Goal: Task Accomplishment & Management: Use online tool/utility

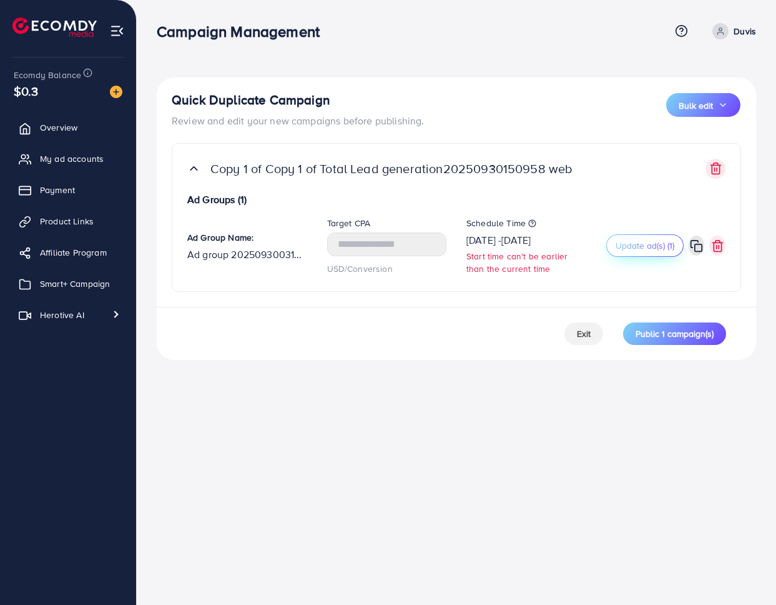
click at [647, 256] on button "Update ad(s) (1)" at bounding box center [644, 245] width 77 height 22
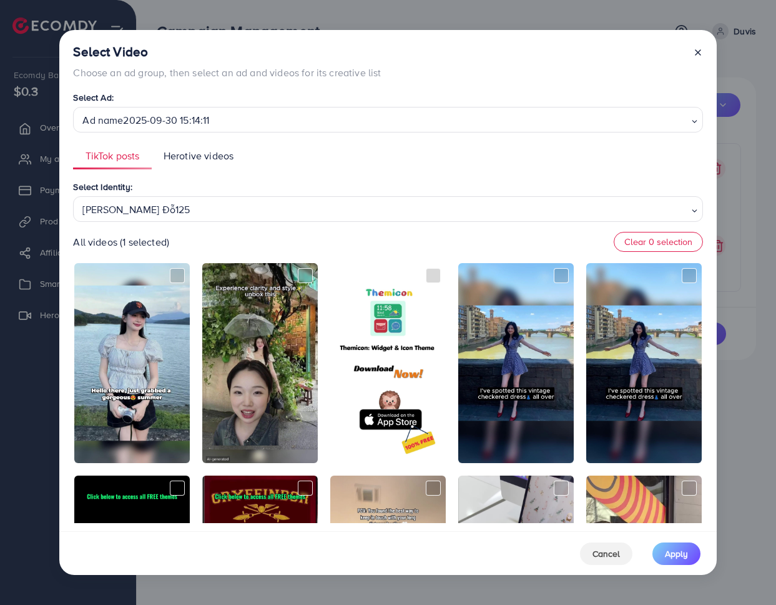
click at [353, 205] on div "Trinh Đỗ125" at bounding box center [382, 208] width 611 height 22
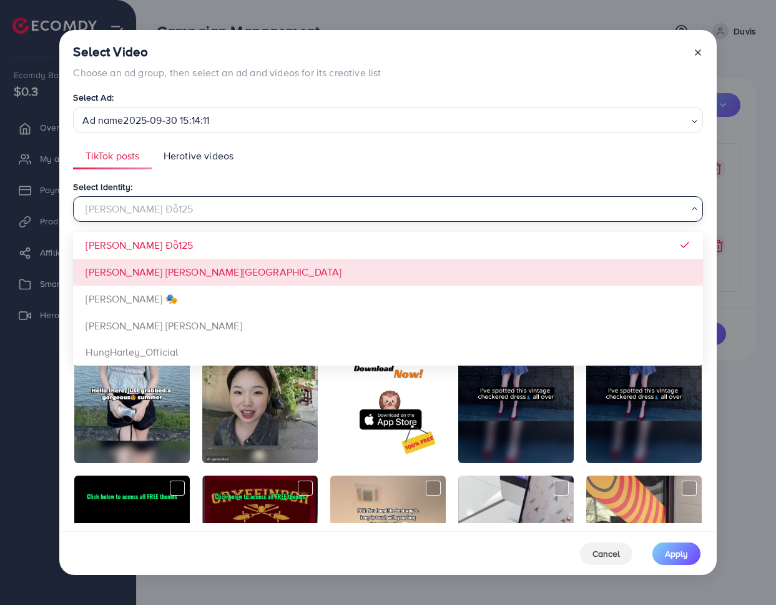
click at [268, 262] on div "Select Identity: Trinh Đỗ125 Loading... Trinh Đỗ125 Xưởng Giày Chu Hải Nam Đào …" at bounding box center [388, 350] width 630 height 343
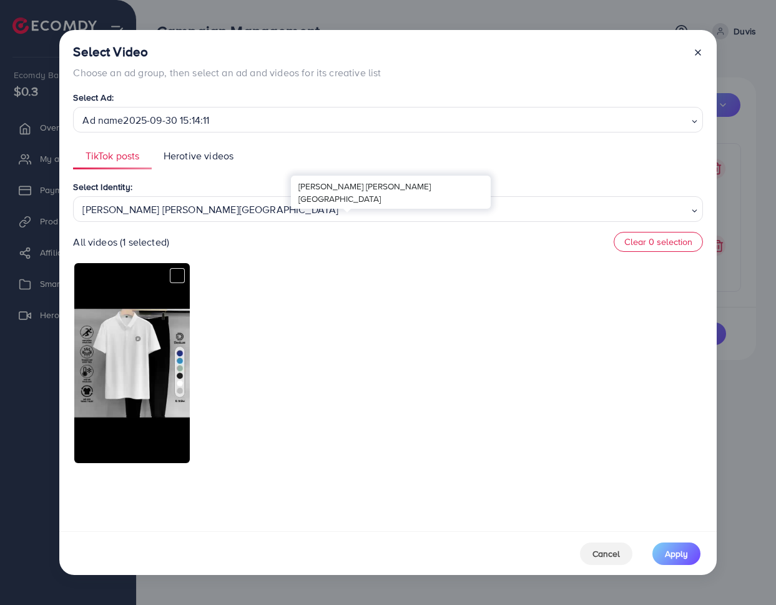
click at [313, 213] on div "Xưởng Giày Chu Hải Nam" at bounding box center [382, 208] width 611 height 22
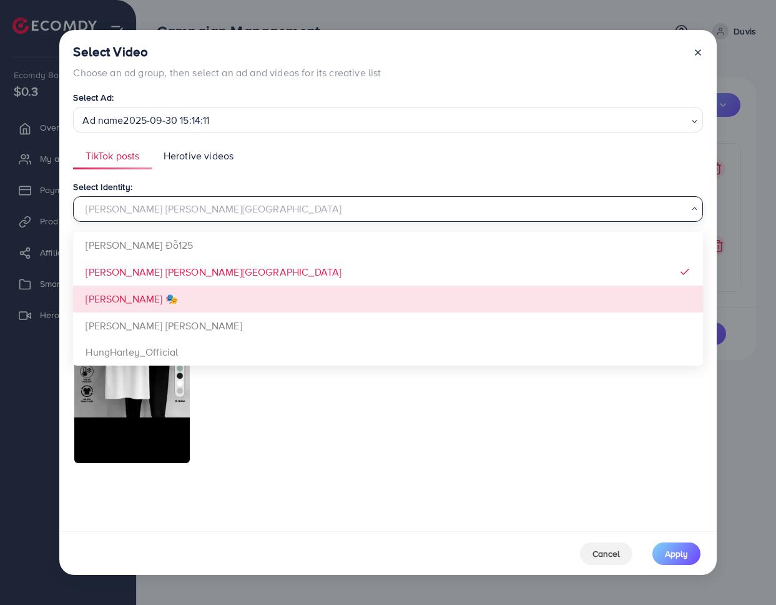
click at [239, 295] on div "Select Identity: Xưởng Giày Chu Hải Nam Loading... Trinh Đỗ125 Xưởng Giày Chu H…" at bounding box center [388, 350] width 630 height 343
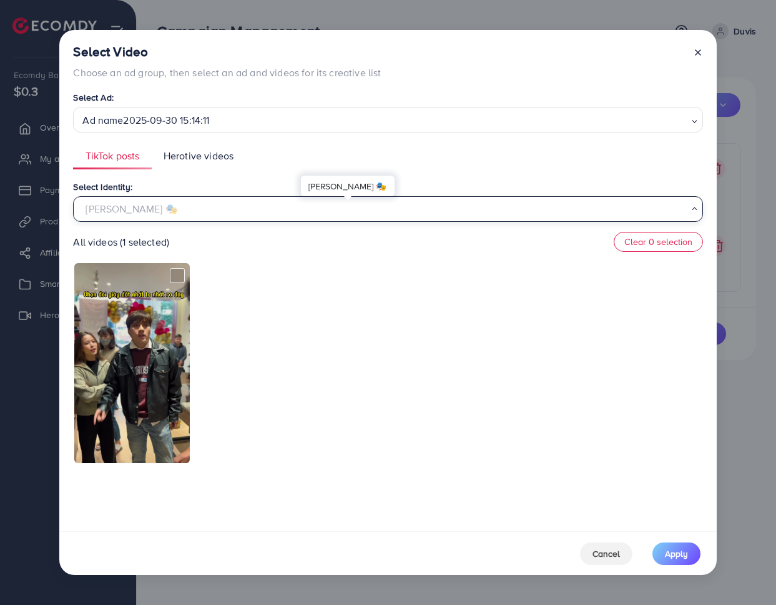
click at [323, 209] on div "Đào Nguyễn Ánh 🎭" at bounding box center [382, 208] width 611 height 22
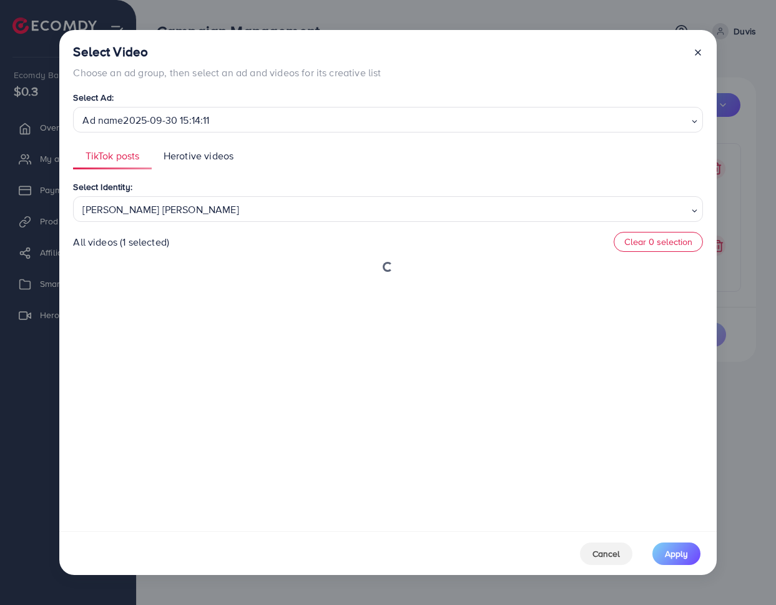
click at [210, 337] on div "Select Identity: Phạm Trung Kiên Loading... Trinh Đỗ125 Xưởng Giày Chu Hải Nam …" at bounding box center [388, 350] width 630 height 343
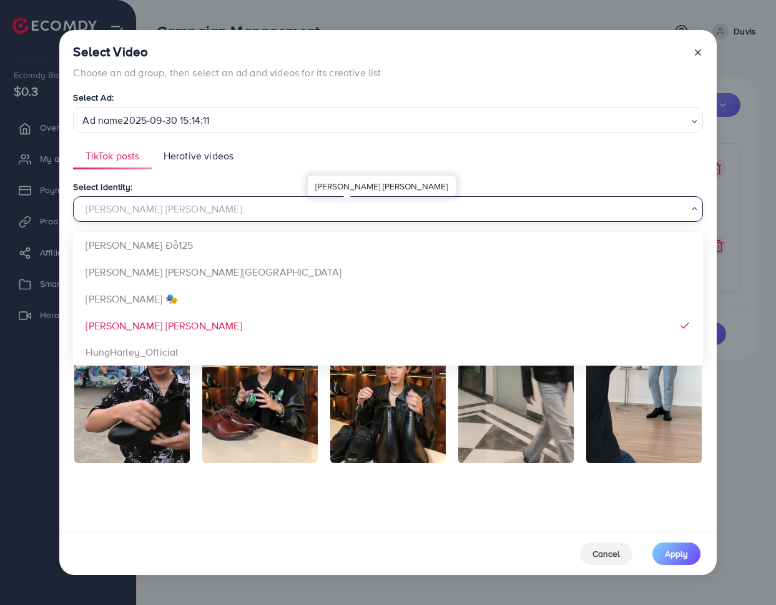
click at [278, 212] on div "Phạm Trung Kiên" at bounding box center [382, 208] width 611 height 22
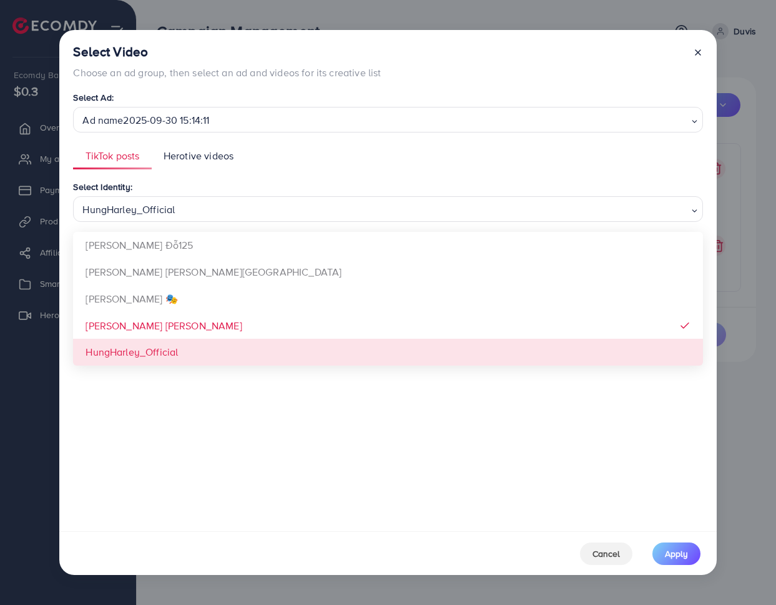
click at [178, 347] on div "Select Identity: HungHarley_Official Loading... Trinh Đỗ125 Xưởng Giày Chu Hải …" at bounding box center [388, 350] width 630 height 343
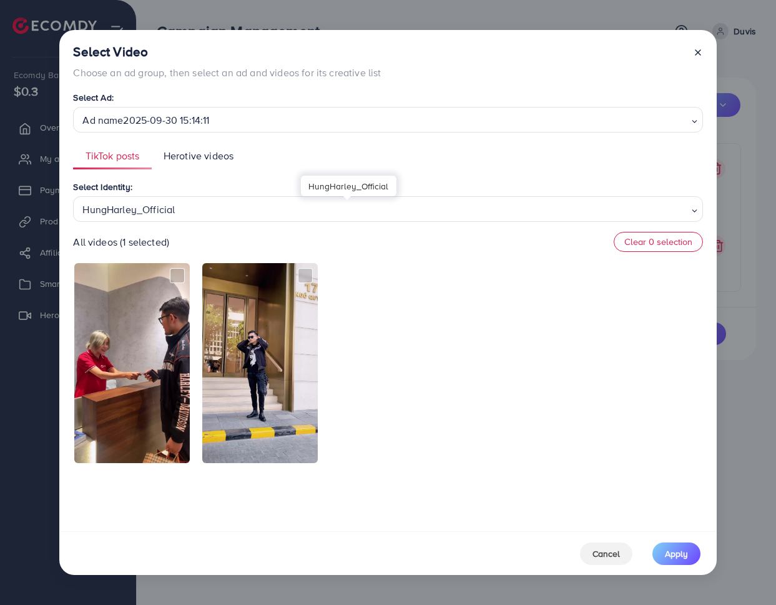
click at [332, 212] on div "HungHarley_Official" at bounding box center [382, 208] width 611 height 22
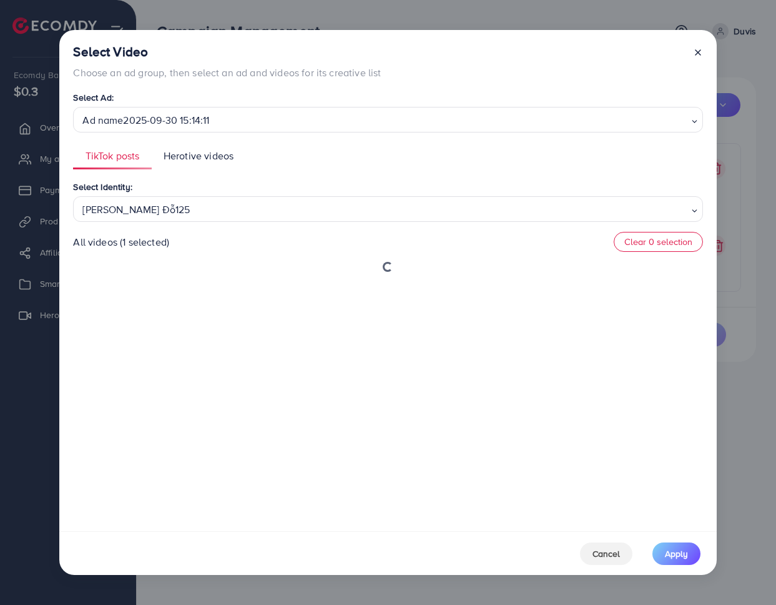
click at [292, 251] on div "Select Identity: Trinh Đỗ125 Loading... Trinh Đỗ125 Xưởng Giày Chu Hải Nam Đào …" at bounding box center [388, 350] width 630 height 343
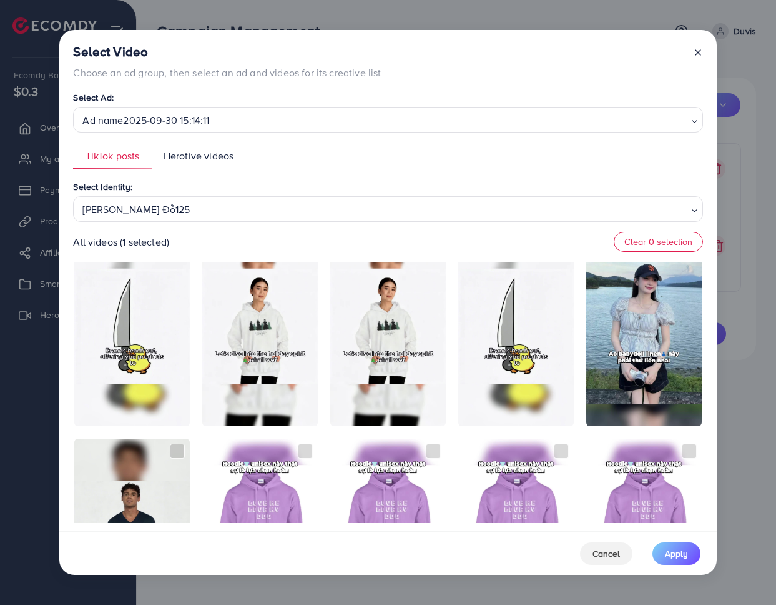
scroll to position [1112, 0]
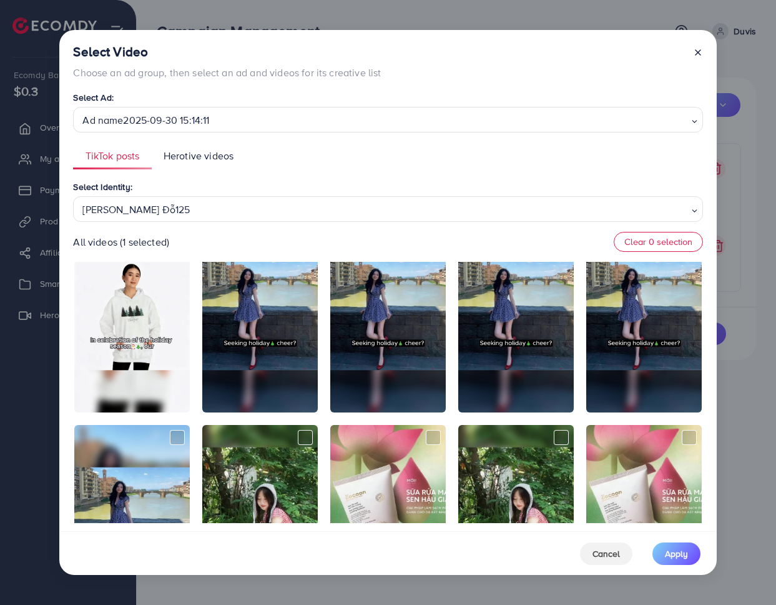
click at [699, 54] on line at bounding box center [698, 52] width 5 height 5
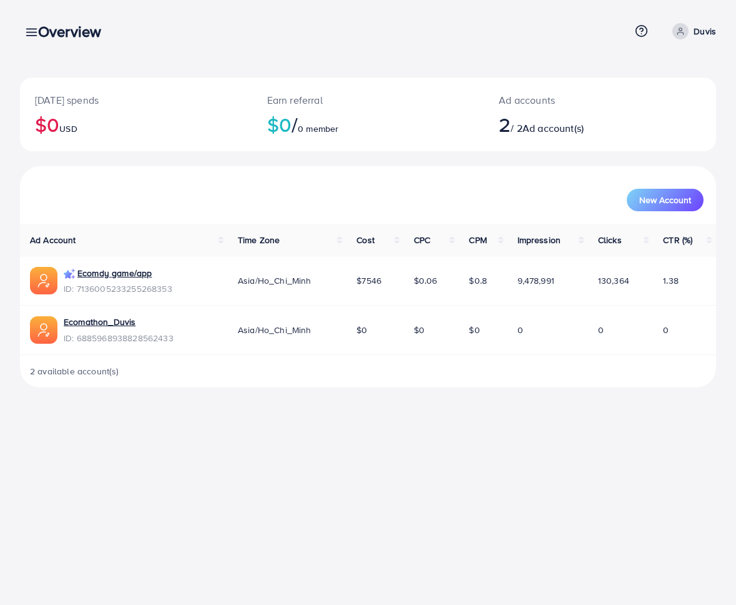
click at [26, 28] on icon at bounding box center [31, 32] width 13 height 13
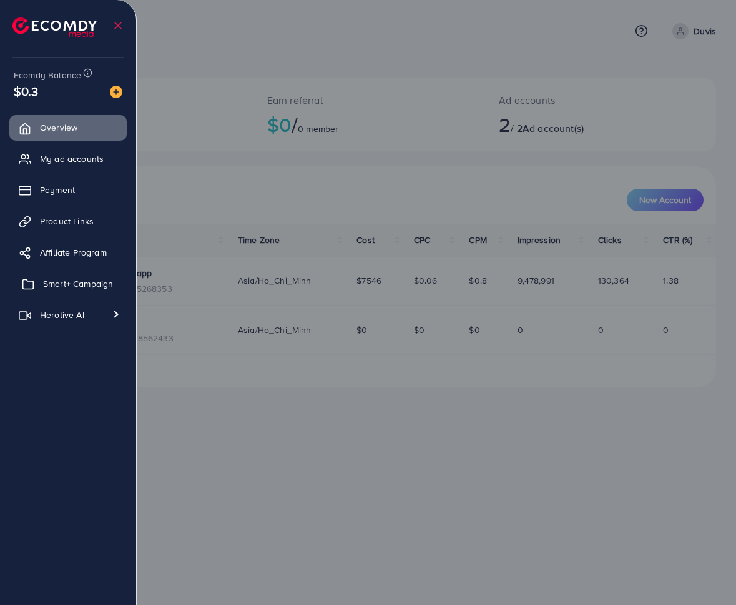
click at [39, 280] on link "Smart+ Campaign" at bounding box center [67, 283] width 117 height 25
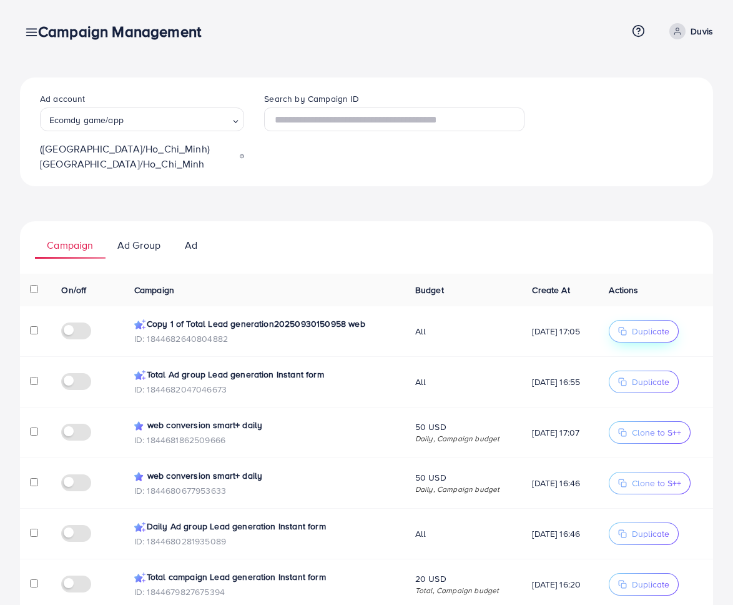
click at [628, 320] on button "Duplicate" at bounding box center [644, 331] width 70 height 22
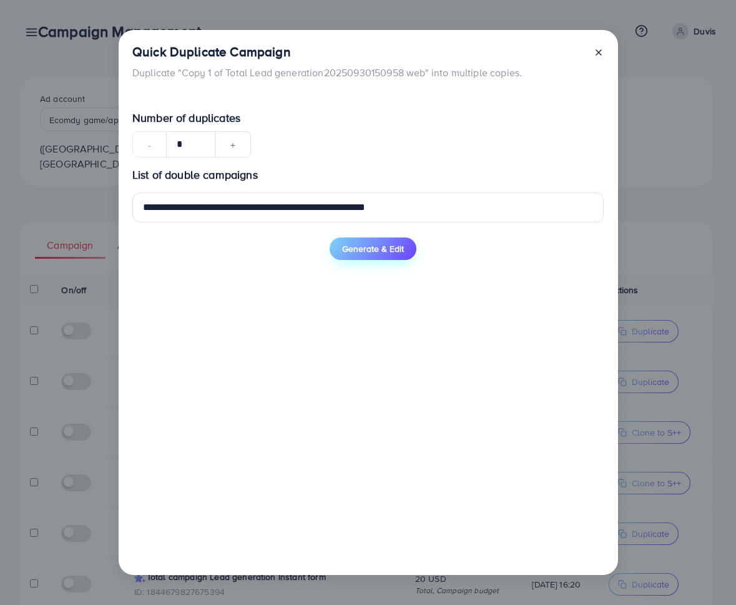
click at [395, 240] on button "Generate & Edit" at bounding box center [373, 248] width 87 height 22
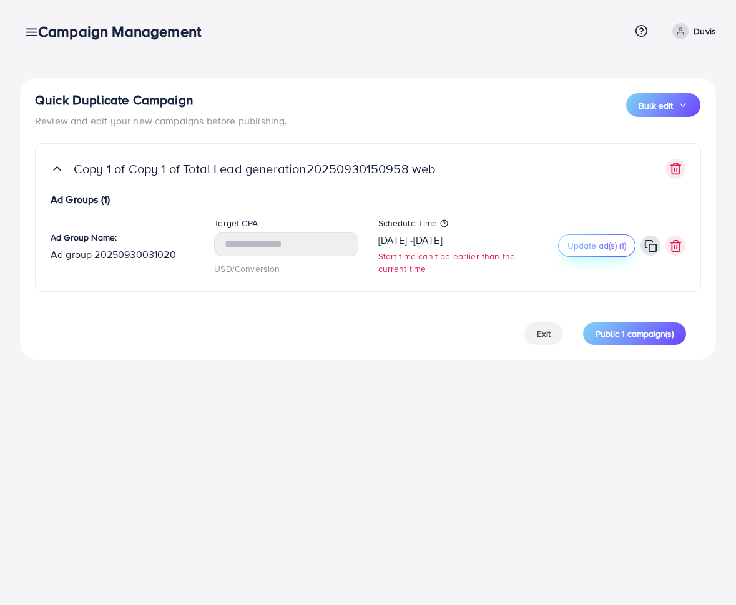
click at [606, 235] on button "Update ad(s) (1)" at bounding box center [596, 245] width 77 height 22
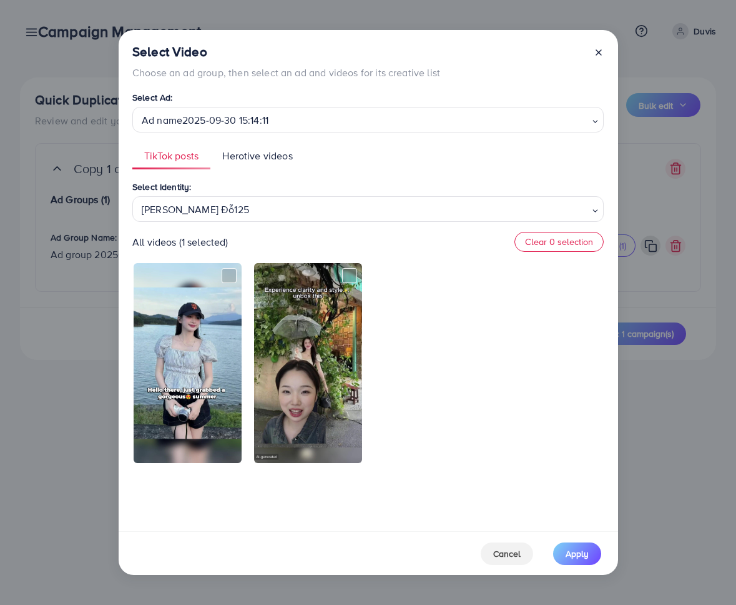
click at [383, 218] on div "[PERSON_NAME] Đỗ125" at bounding box center [363, 208] width 453 height 22
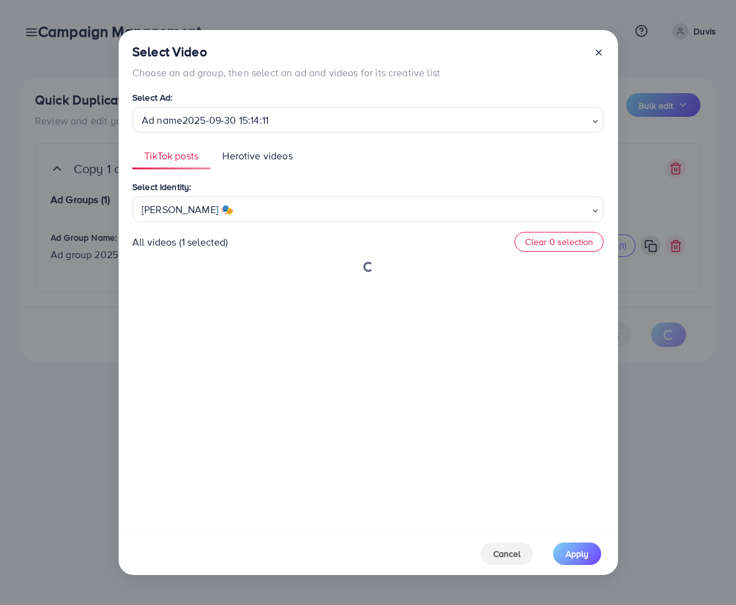
click at [340, 284] on div "Select Identity: Đào Nguyễn Ánh 🎭 Loading... Trinh Đỗ125 Xưởng Giày Chu Hải Nam…" at bounding box center [368, 350] width 472 height 343
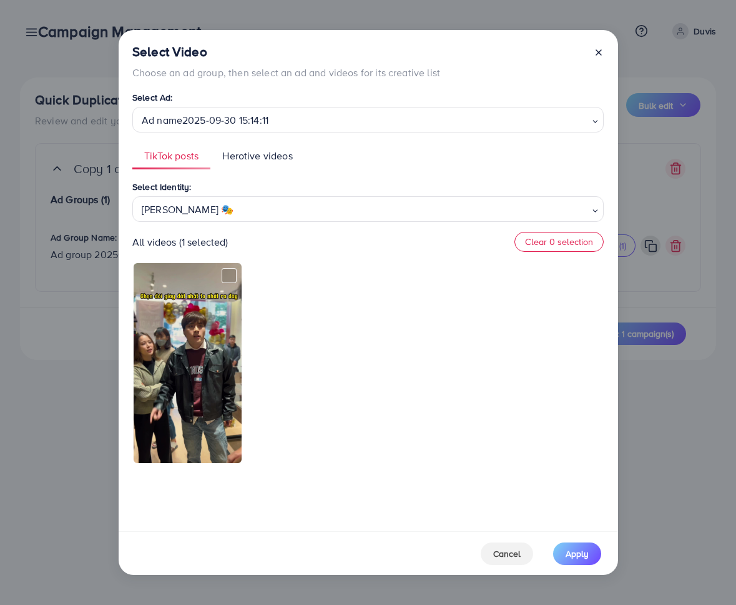
click at [373, 222] on div "Select Identity: Đào Nguyễn Ánh 🎭 Loading... All videos (1 selected) Clear 0 se…" at bounding box center [368, 350] width 472 height 343
click at [370, 213] on div "Đào Nguyễn Ánh 🎭" at bounding box center [363, 208] width 453 height 22
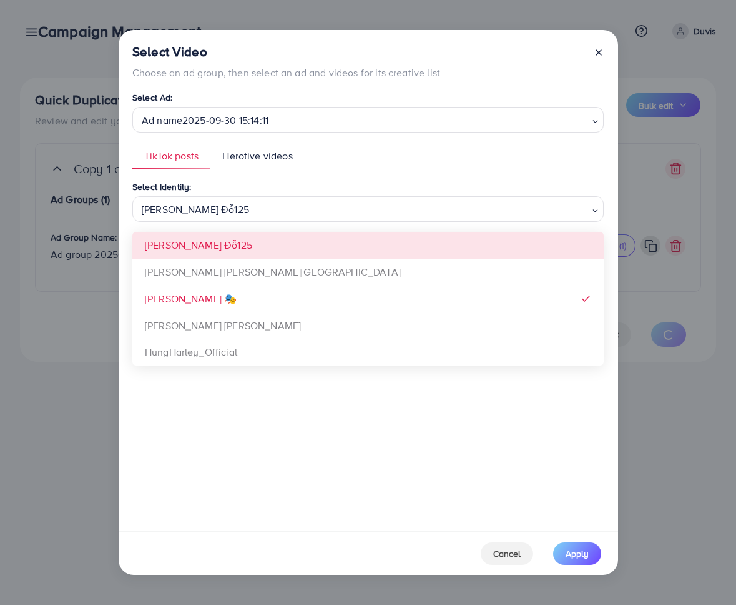
click at [330, 249] on div "Select Identity: Trinh Đỗ125 Loading... Trinh Đỗ125 Xưởng Giày Chu Hải Nam Đào …" at bounding box center [368, 350] width 472 height 343
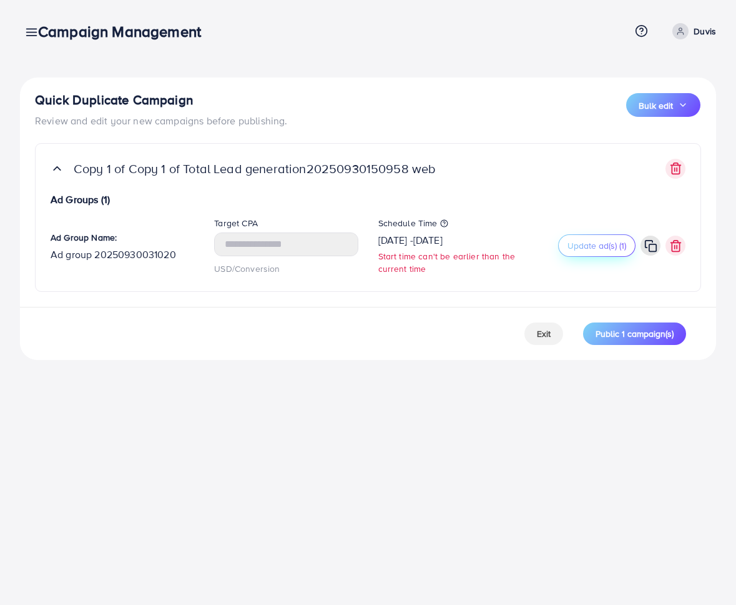
click at [576, 249] on span "Update ad(s) (1)" at bounding box center [597, 245] width 59 height 12
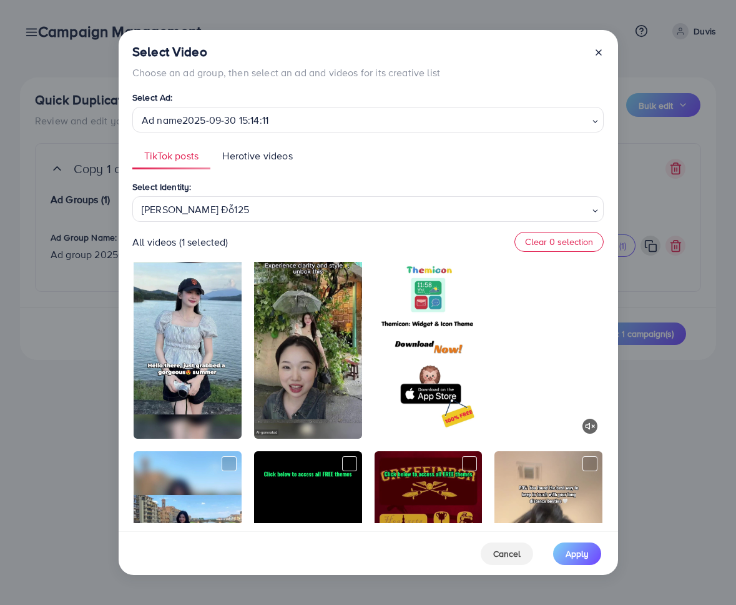
scroll to position [378, 0]
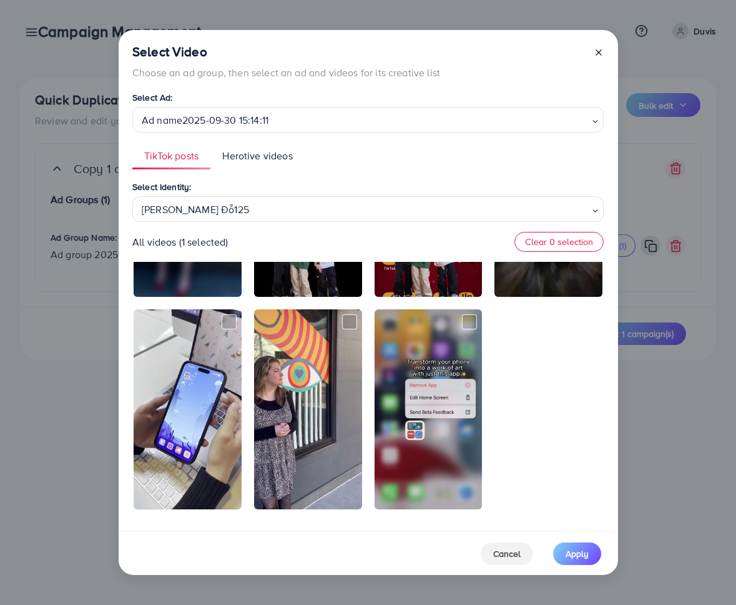
click at [264, 156] on span "Herotive videos" at bounding box center [257, 156] width 70 height 14
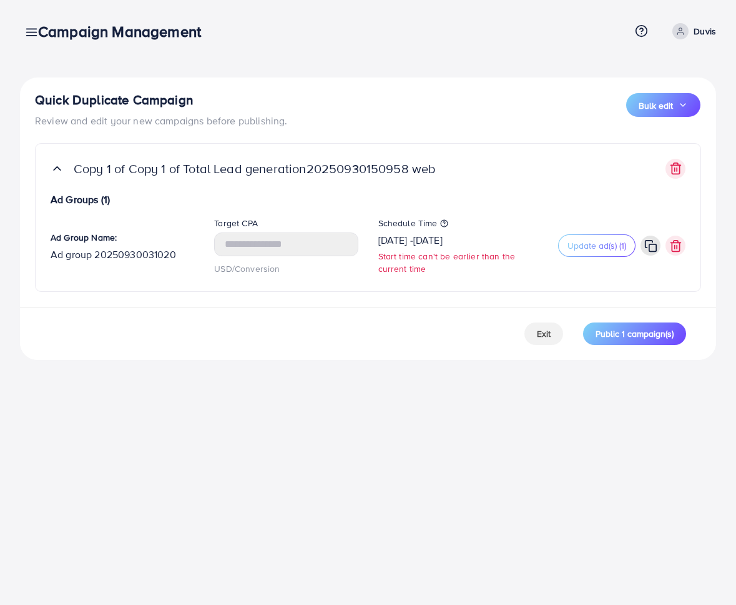
click at [372, 112] on div "Quick Duplicate Campaign Review and edit your new campaigns before publishing. …" at bounding box center [368, 110] width 666 height 36
click at [588, 244] on span "Update ad(s) (1)" at bounding box center [597, 245] width 59 height 12
